Goal: Information Seeking & Learning: Understand process/instructions

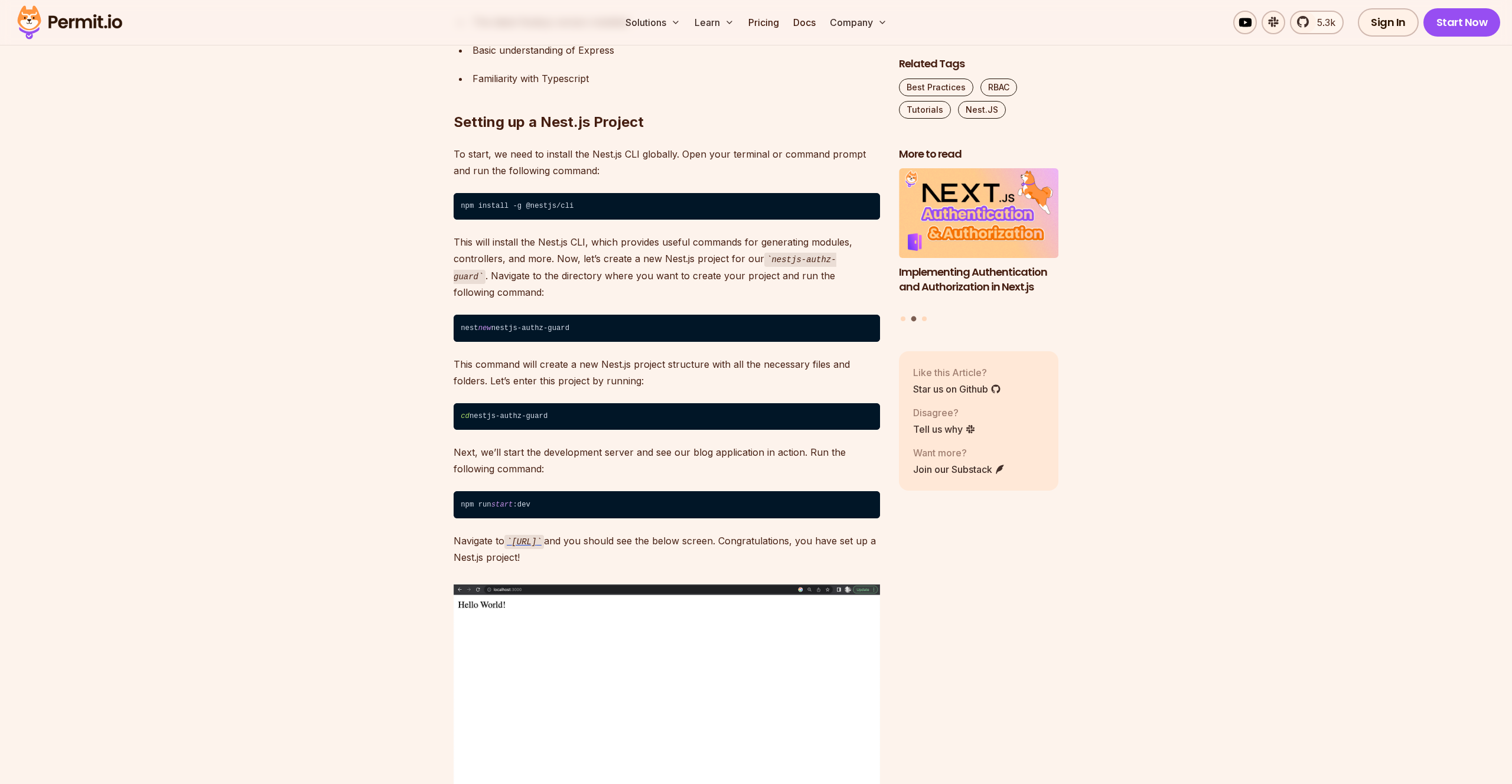
scroll to position [1123, 0]
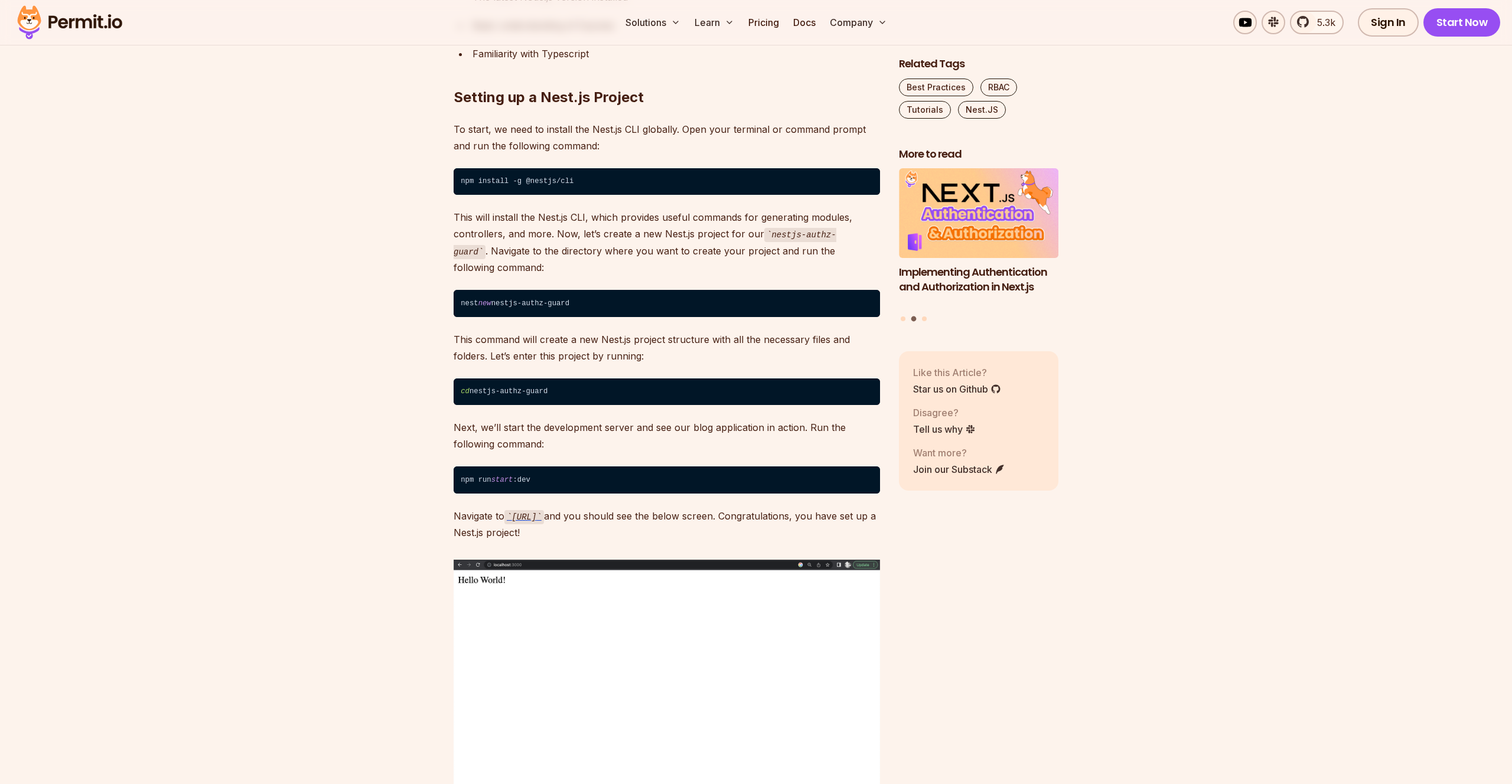
click at [529, 390] on code "cd nestjs-authz-guard" at bounding box center [666, 392] width 426 height 27
click at [509, 388] on code "cd nestjs-authz-guard" at bounding box center [666, 392] width 426 height 27
click at [541, 395] on code "cd nestjs-authz-guard" at bounding box center [666, 392] width 426 height 27
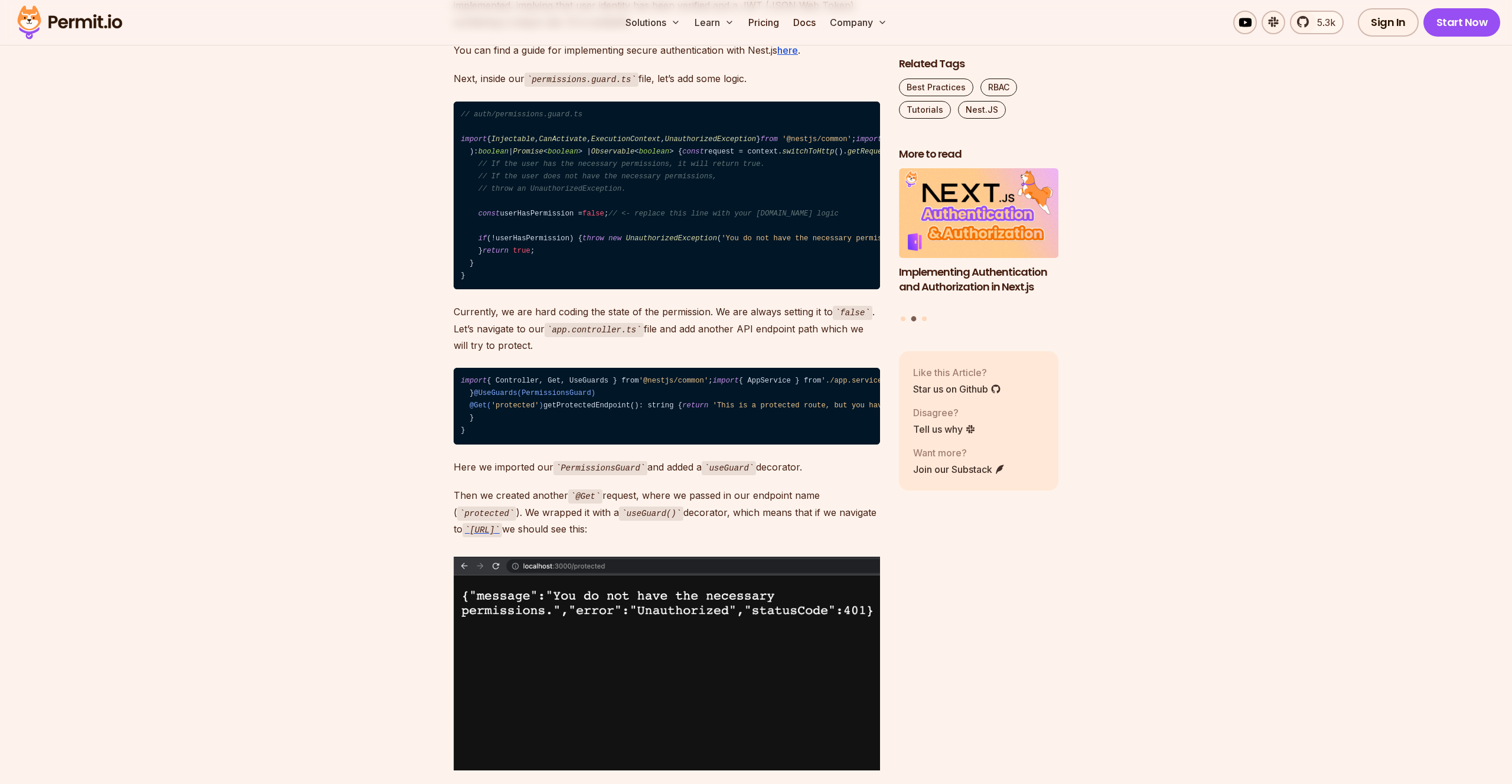
scroll to position [2629, 0]
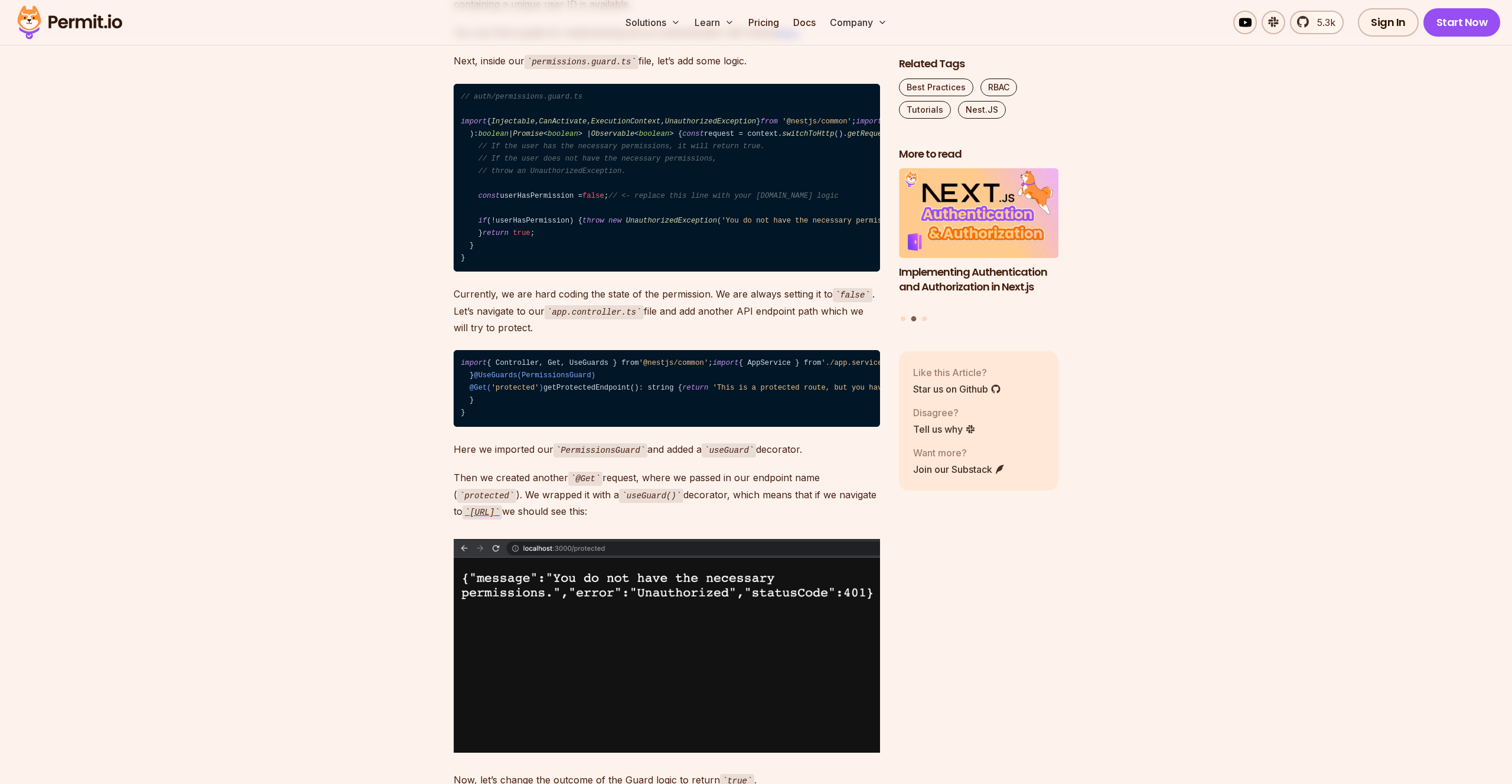
click at [520, 336] on p "Currently, we are hard coding the state of the permission. We are always settin…" at bounding box center [666, 311] width 426 height 50
click at [537, 336] on p "Currently, we are hard coding the state of the permission. We are always settin…" at bounding box center [666, 311] width 426 height 50
click at [510, 336] on p "Currently, we are hard coding the state of the permission. We are always settin…" at bounding box center [666, 311] width 426 height 50
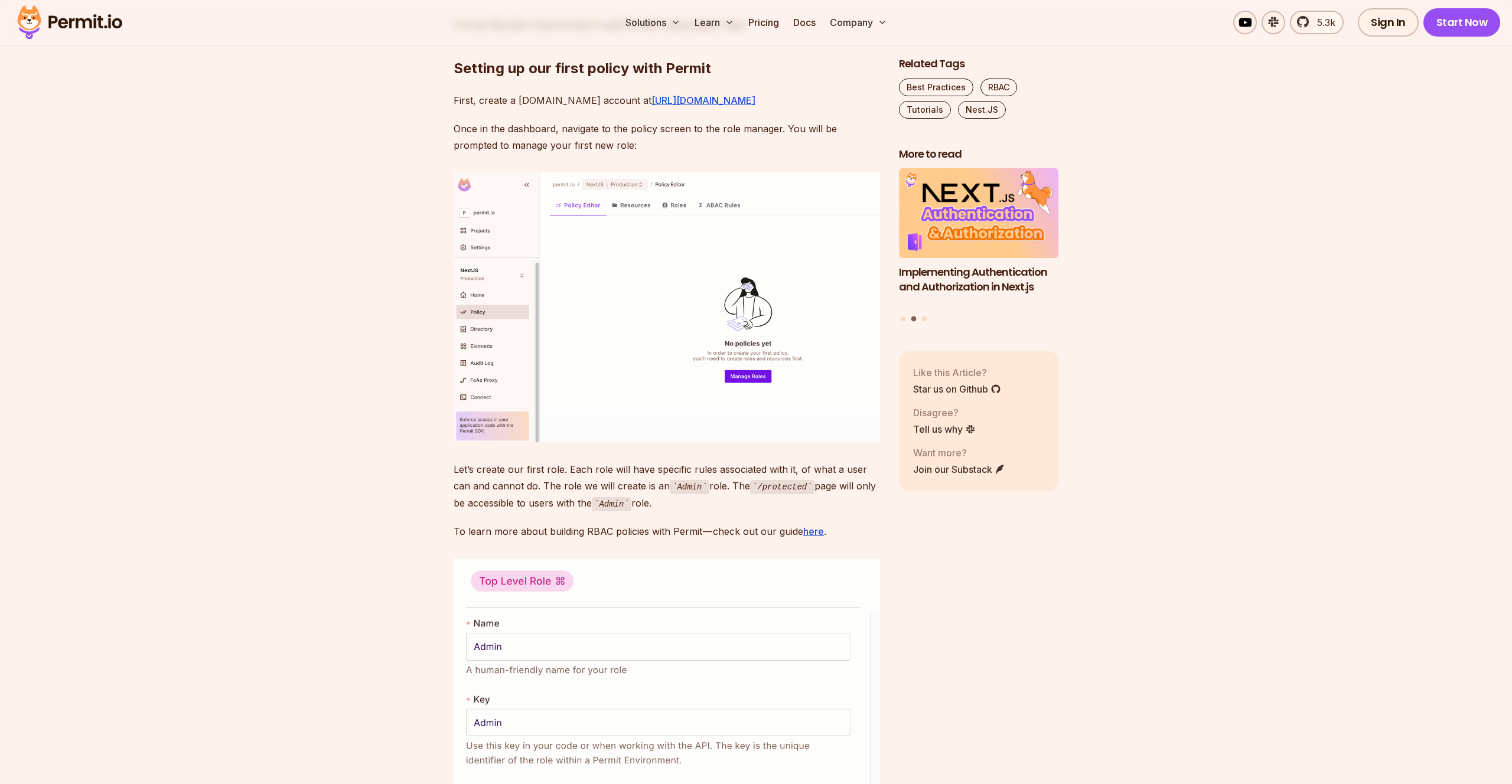
scroll to position [3753, 0]
click at [527, 155] on p "Once in the dashboard, navigate to the policy screen to the role manager. You w…" at bounding box center [666, 139] width 426 height 33
click at [588, 155] on p "Once in the dashboard, navigate to the policy screen to the role manager. You w…" at bounding box center [666, 139] width 426 height 33
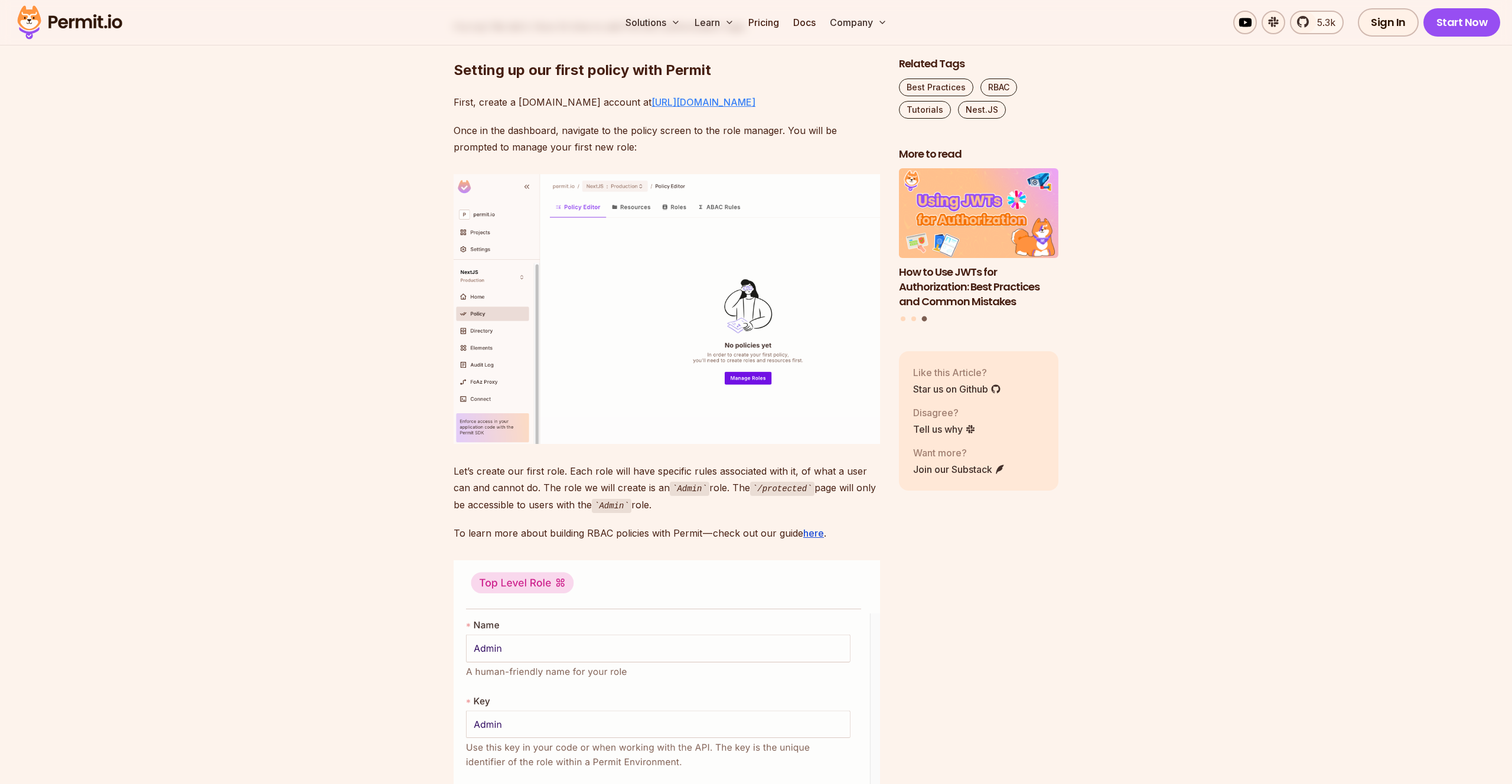
click at [652, 108] on link "[URL][DOMAIN_NAME]" at bounding box center [704, 101] width 104 height 11
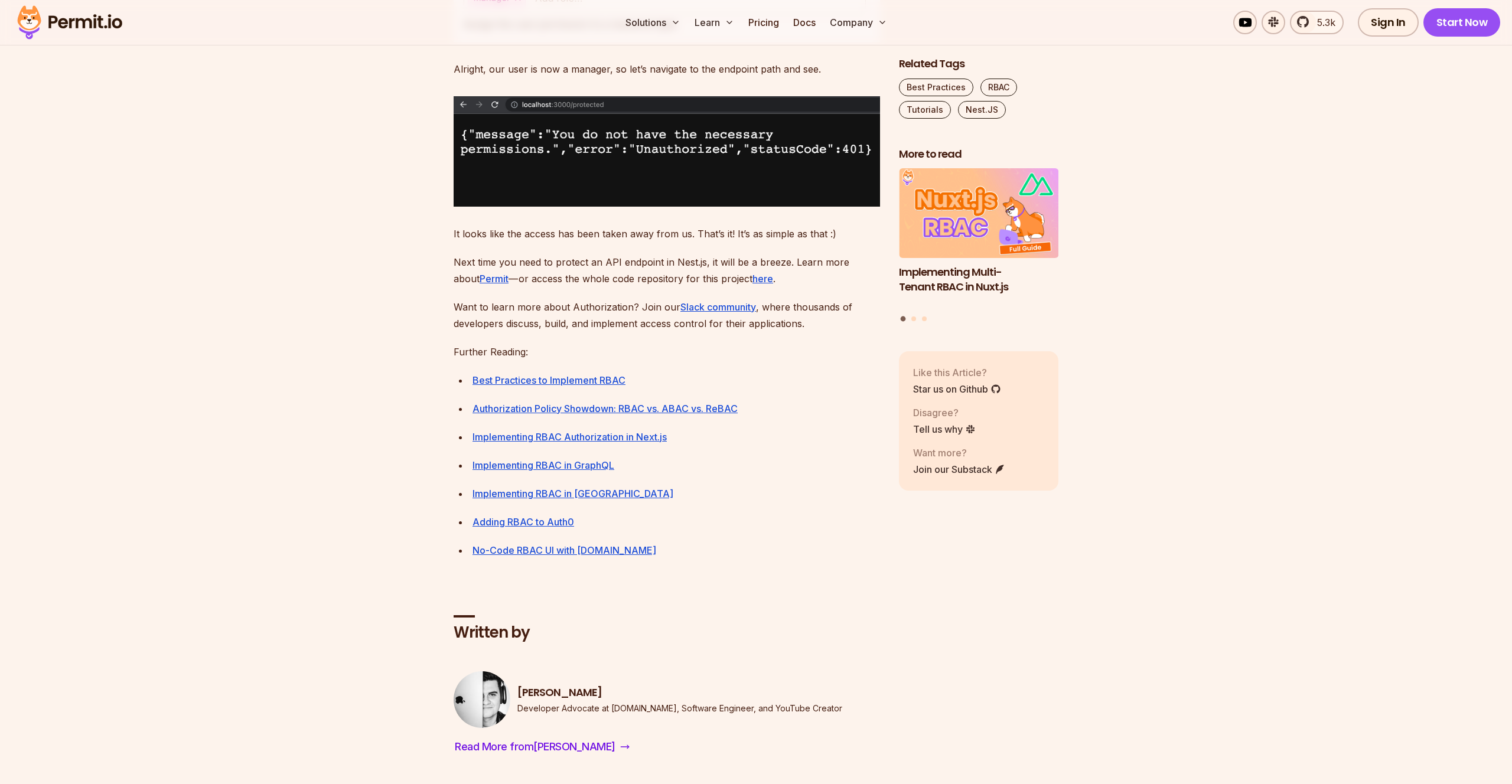
scroll to position [9899, 0]
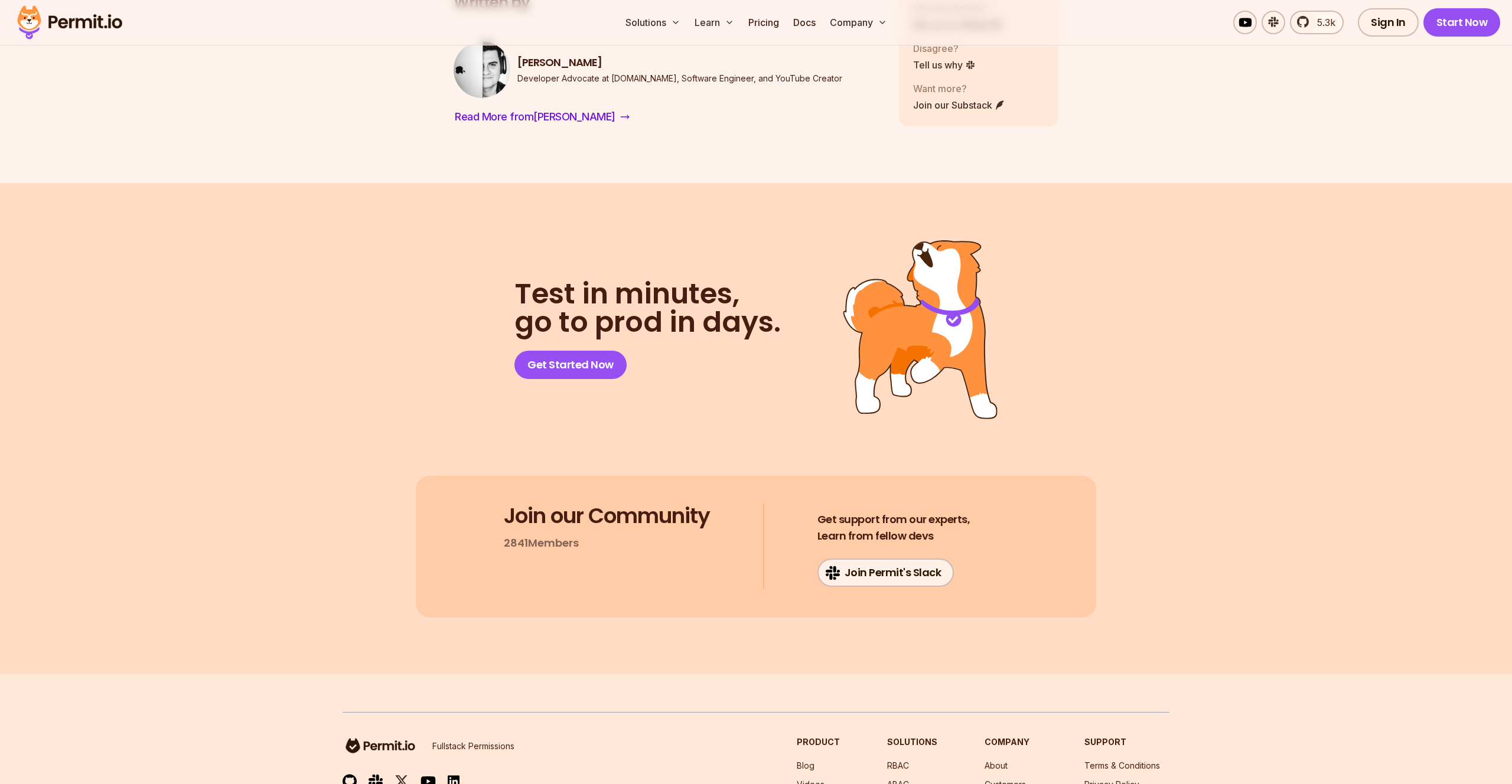
scroll to position [10675, 0]
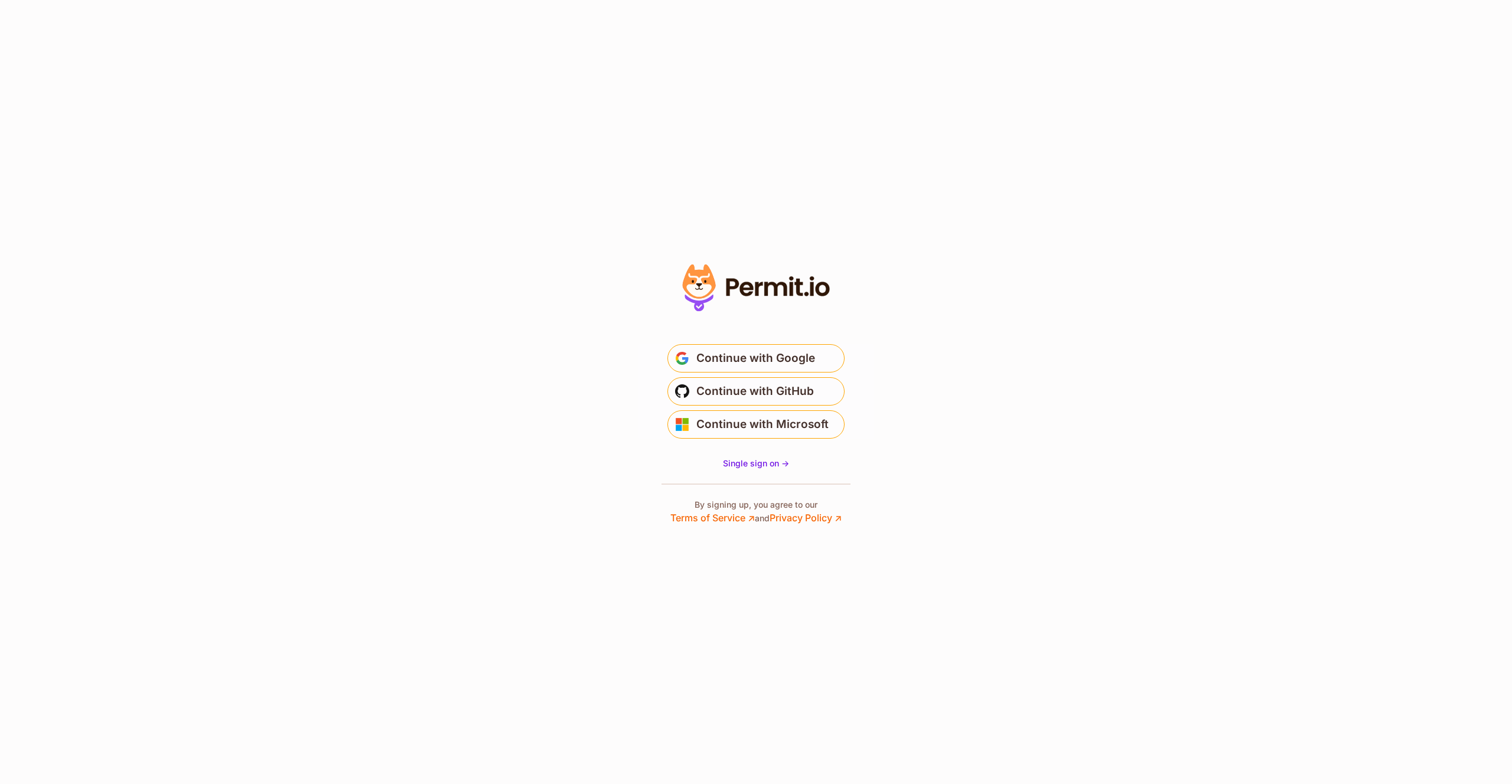
click at [618, 99] on section "Or" at bounding box center [756, 392] width 1512 height 784
